Goal: Find specific page/section: Locate a particular part of the current website

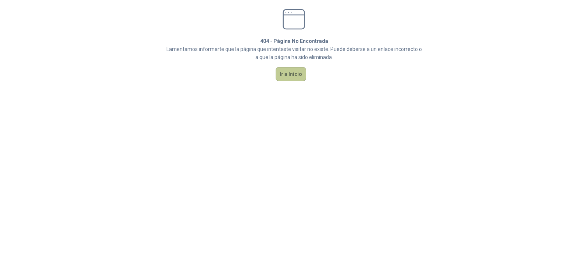
click at [289, 77] on button "Ir a Inicio" at bounding box center [290, 74] width 30 height 14
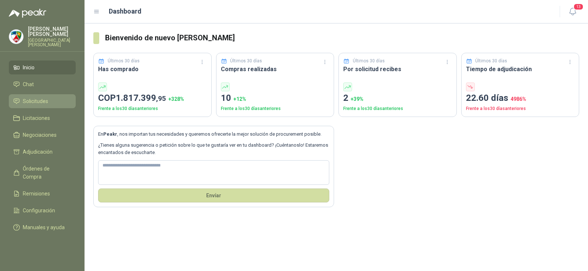
click at [28, 94] on link "Solicitudes" at bounding box center [42, 101] width 67 height 14
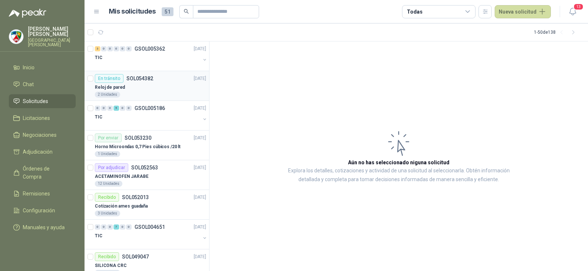
click at [133, 87] on div "Reloj de pared" at bounding box center [150, 87] width 111 height 9
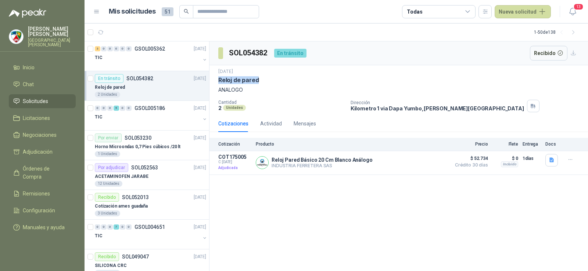
drag, startPoint x: 219, startPoint y: 82, endPoint x: 262, endPoint y: 81, distance: 42.6
click at [262, 81] on div "Reloj de pared" at bounding box center [398, 80] width 361 height 8
copy p "Reloj de pared"
